Goal: Information Seeking & Learning: Find specific fact

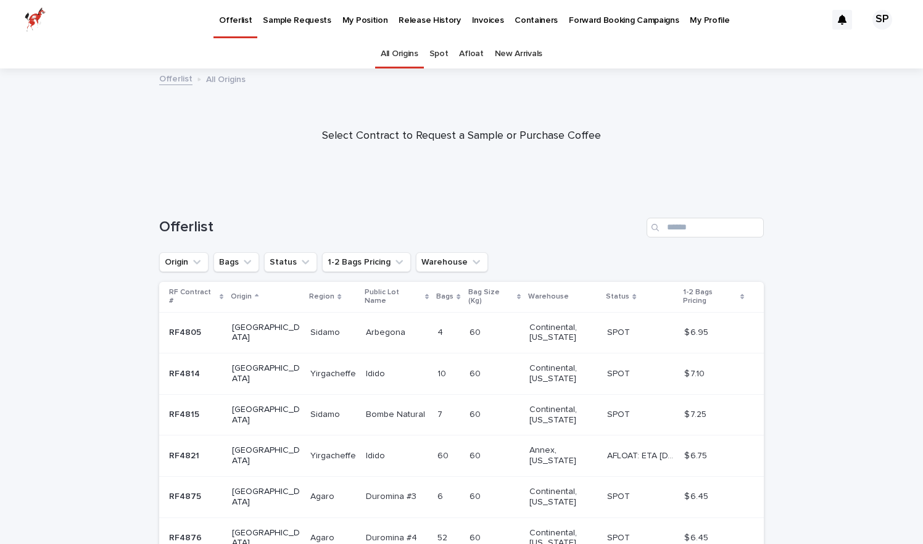
click at [345, 23] on p "My Position" at bounding box center [365, 13] width 46 height 26
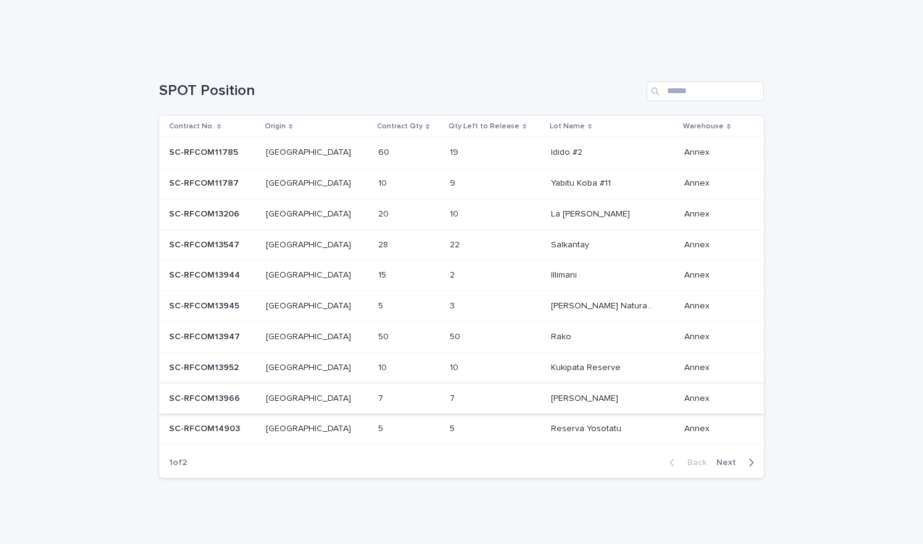
scroll to position [259, 0]
click at [730, 459] on span "Next" at bounding box center [729, 463] width 27 height 9
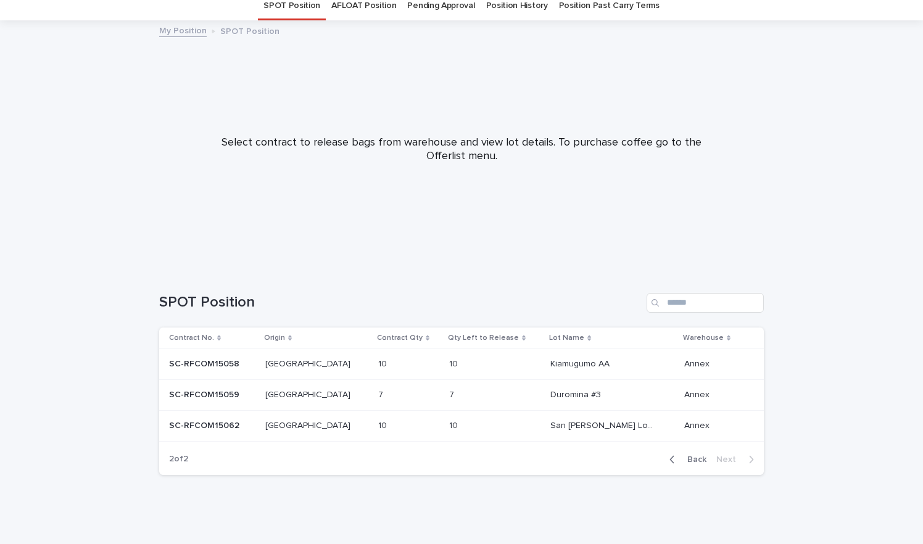
click at [693, 458] on span "Back" at bounding box center [693, 459] width 27 height 9
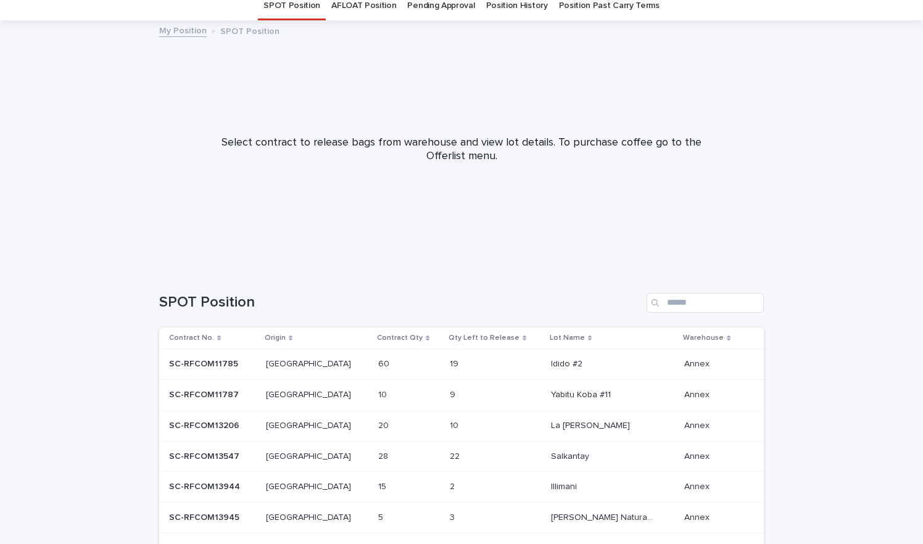
click at [470, 454] on div "22 22" at bounding box center [495, 456] width 91 height 20
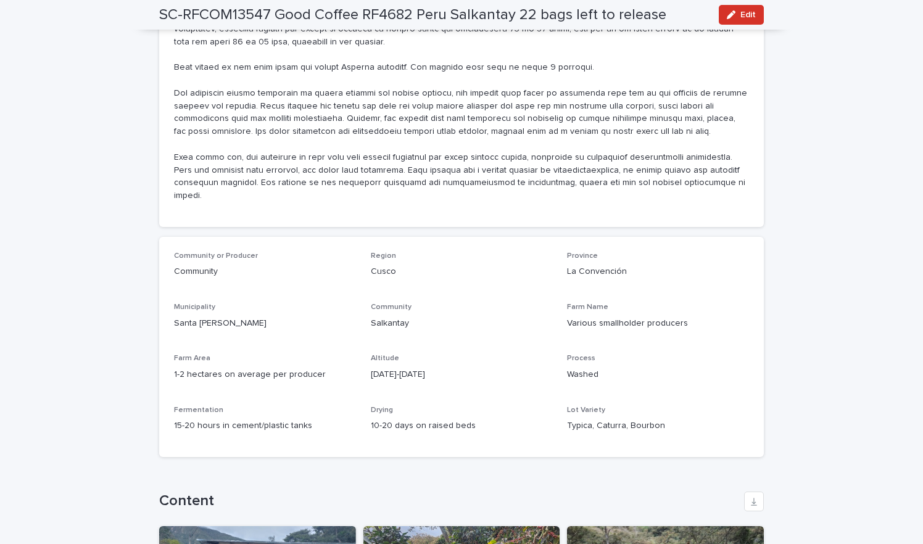
scroll to position [1103, 0]
drag, startPoint x: 368, startPoint y: 337, endPoint x: 415, endPoint y: 340, distance: 47.0
click at [415, 340] on div "Community or Producer Community Region [GEOGRAPHIC_DATA] [GEOGRAPHIC_DATA] [GEO…" at bounding box center [461, 347] width 575 height 191
copy p "[DATE]-[DATE]"
drag, startPoint x: 567, startPoint y: 389, endPoint x: 659, endPoint y: 389, distance: 91.9
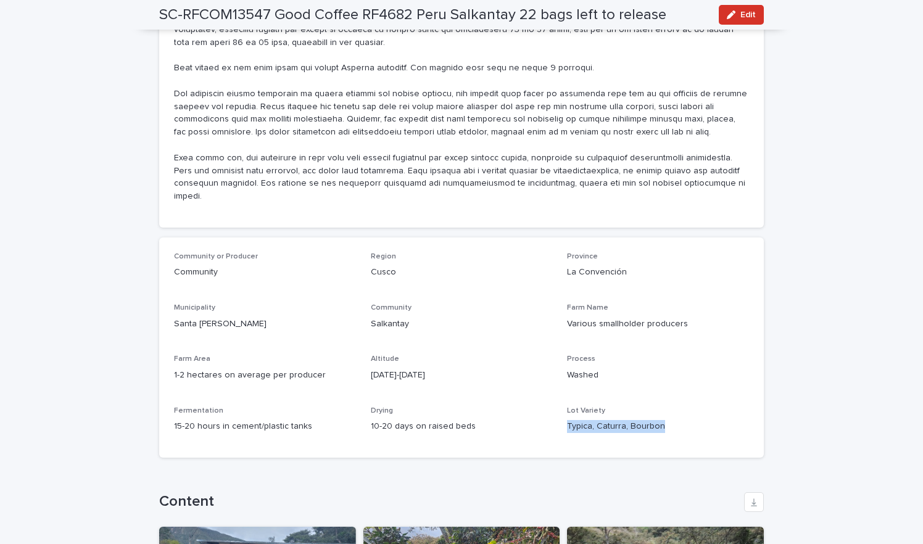
click at [659, 420] on p "Typica, Caturra, Bourbon" at bounding box center [658, 426] width 182 height 13
copy p "Typica, Caturra, Bourbon"
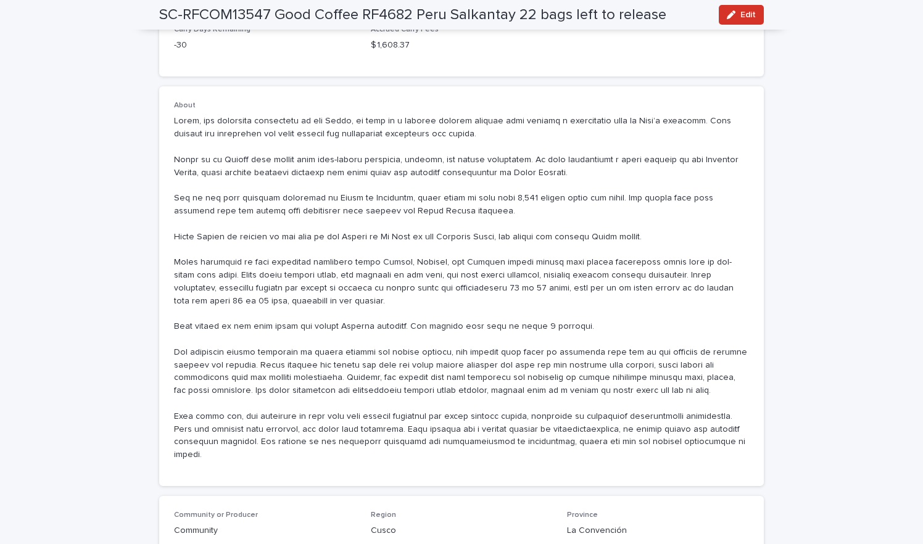
scroll to position [843, 0]
drag, startPoint x: 332, startPoint y: 224, endPoint x: 492, endPoint y: 226, distance: 159.7
click at [492, 226] on p at bounding box center [461, 289] width 575 height 347
copy p "[GEOGRAPHIC_DATA][PERSON_NAME] on the Urubamba River"
click at [484, 287] on p at bounding box center [461, 289] width 575 height 347
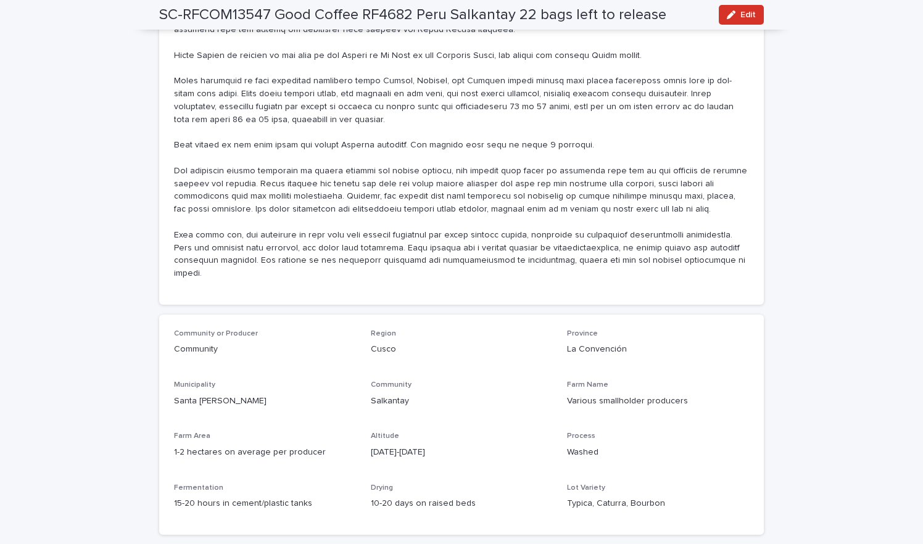
scroll to position [1028, 0]
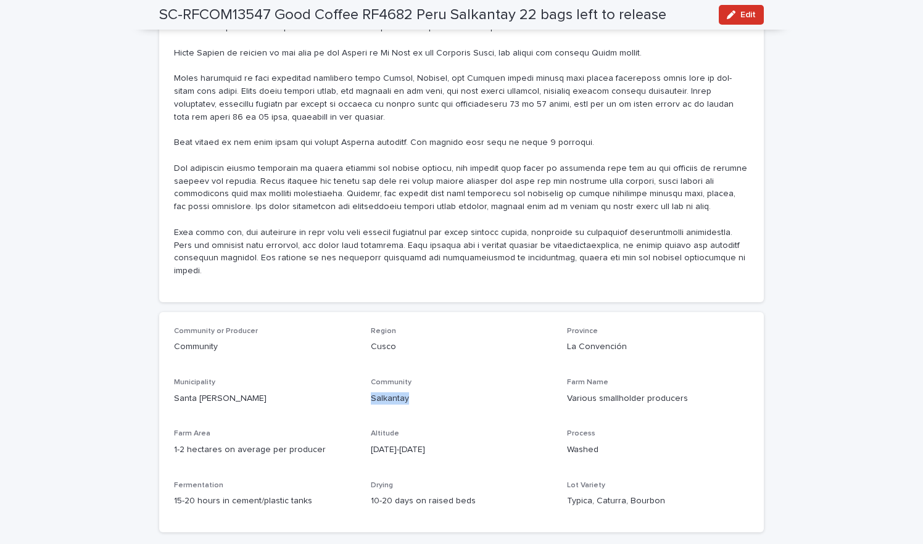
drag, startPoint x: 370, startPoint y: 363, endPoint x: 408, endPoint y: 363, distance: 37.6
click at [408, 392] on p "Salkantay" at bounding box center [462, 398] width 182 height 13
copy p "Salkantay"
